Goal: Transaction & Acquisition: Purchase product/service

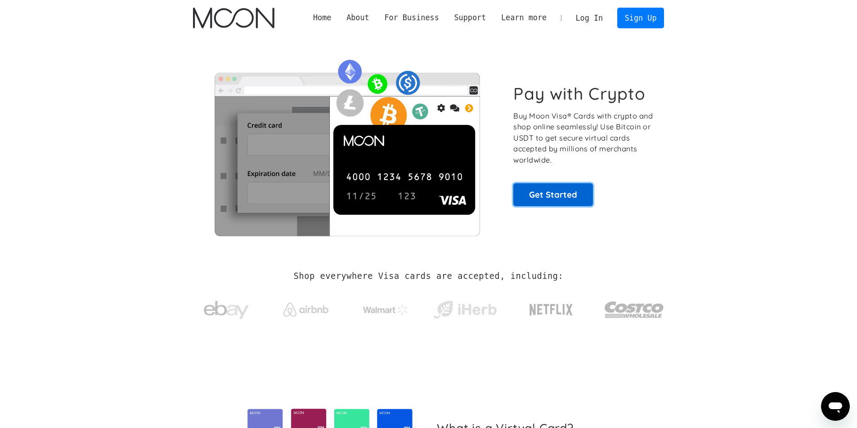
click at [539, 194] on link "Get Started" at bounding box center [553, 194] width 80 height 22
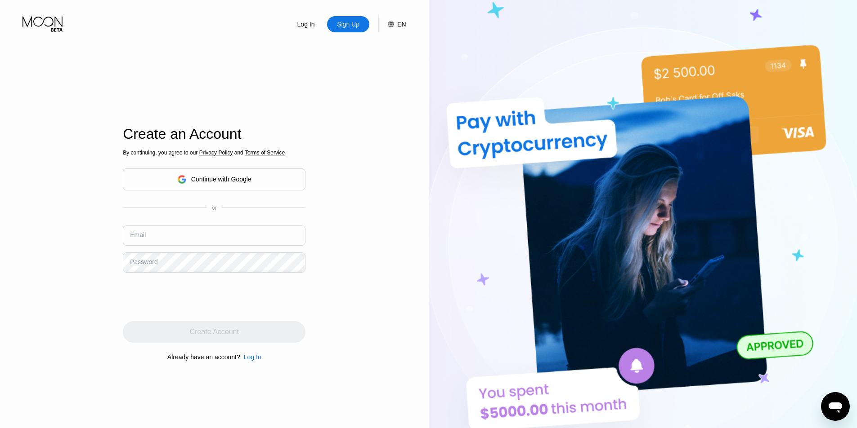
click at [224, 176] on div "Continue with Google" at bounding box center [221, 179] width 60 height 7
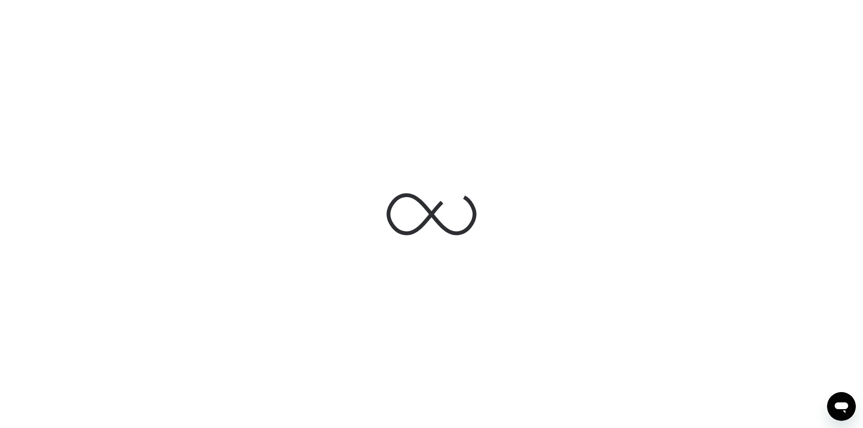
click at [711, 312] on div at bounding box center [431, 214] width 863 height 428
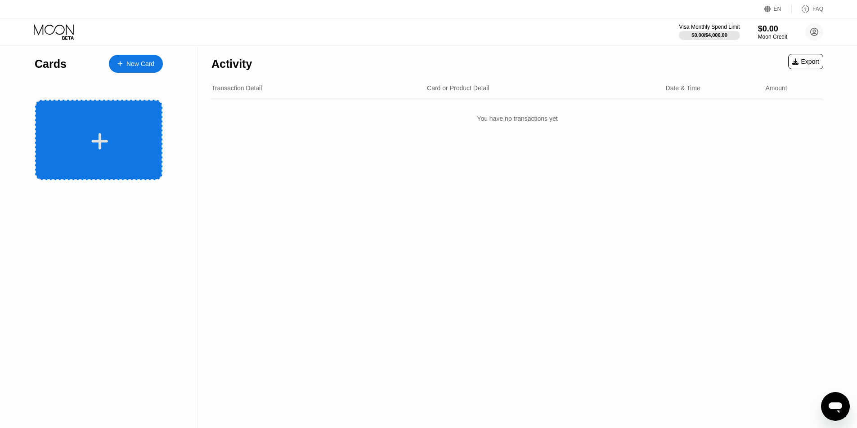
click at [114, 131] on div at bounding box center [98, 140] width 127 height 80
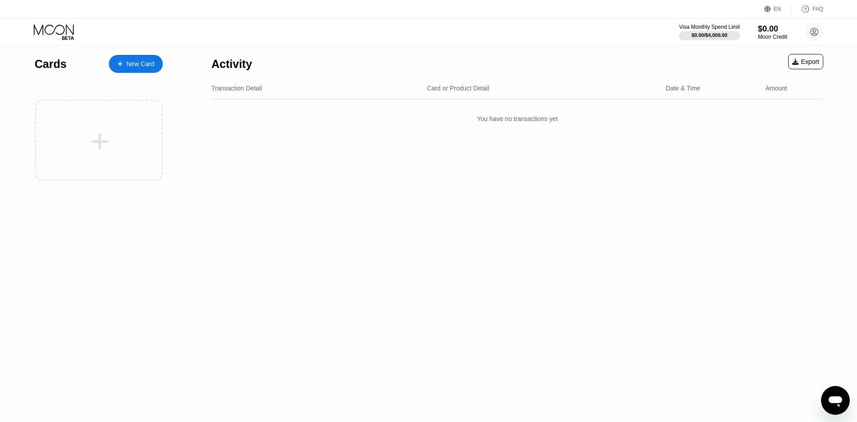
click at [149, 64] on div "New Card" at bounding box center [140, 64] width 28 height 8
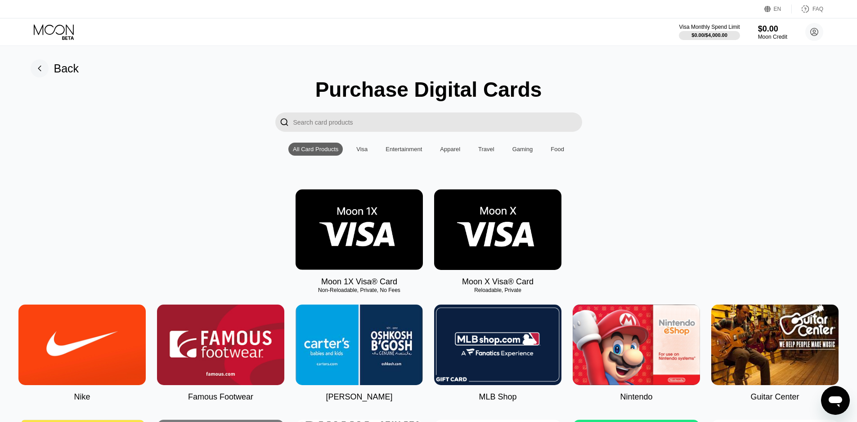
click at [364, 152] on div "Visa" at bounding box center [361, 149] width 11 height 7
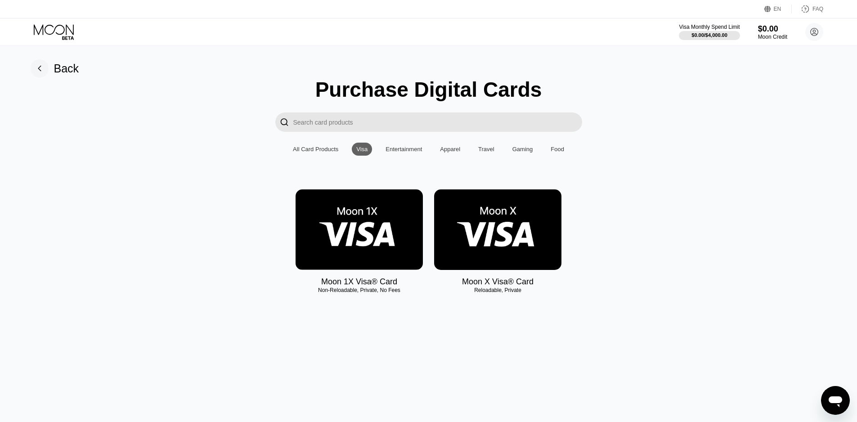
click at [362, 231] on img at bounding box center [358, 229] width 127 height 80
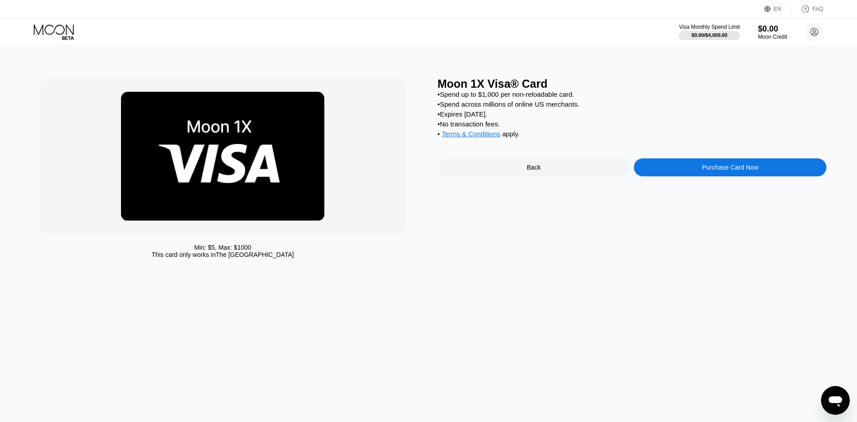
click at [742, 171] on div "Purchase Card Now" at bounding box center [730, 167] width 56 height 7
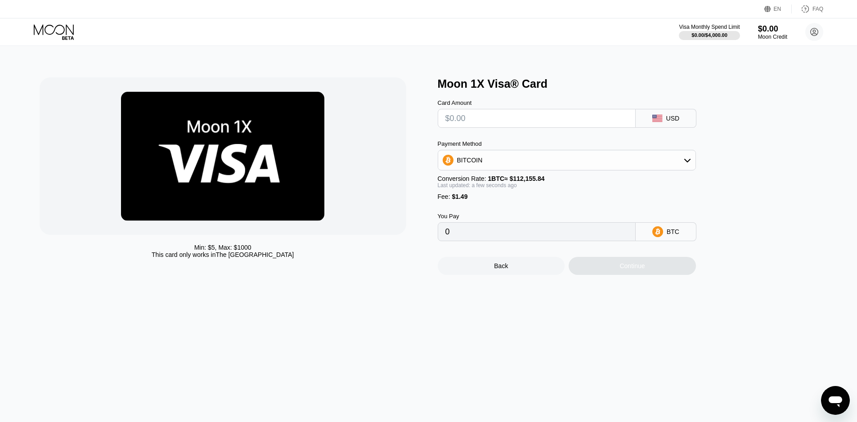
click at [522, 125] on input "text" at bounding box center [536, 118] width 183 height 18
type input "$5"
type input "0.00005787"
type input "$50"
type input "0.00045910"
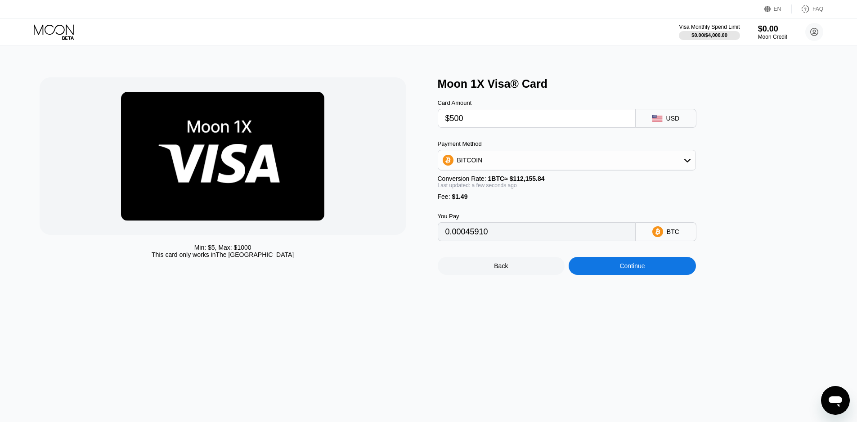
type input "$5000"
type input "0.04459412"
drag, startPoint x: 486, startPoint y: 124, endPoint x: 436, endPoint y: 127, distance: 50.0
click at [436, 127] on div "Min: $ 5 , Max: $ 1000 This card only works in The United States Moon 1X Visa® …" at bounding box center [429, 175] width 778 height 197
type input "0"
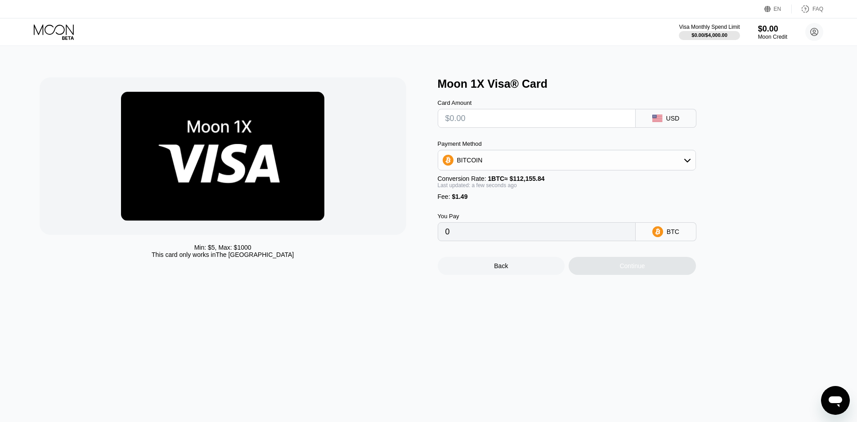
type input "$1"
type input "0.00002221"
type input "$10"
type input "0.00010245"
